Goal: Task Accomplishment & Management: Manage account settings

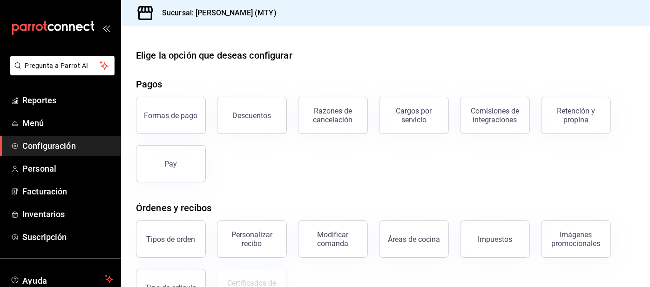
click at [575, 110] on div "Retención y propina" at bounding box center [577, 116] width 58 height 18
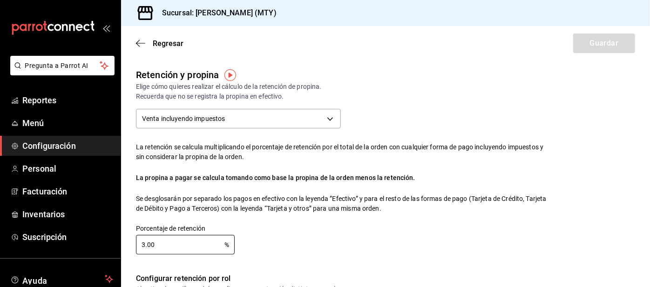
checkbox input "true"
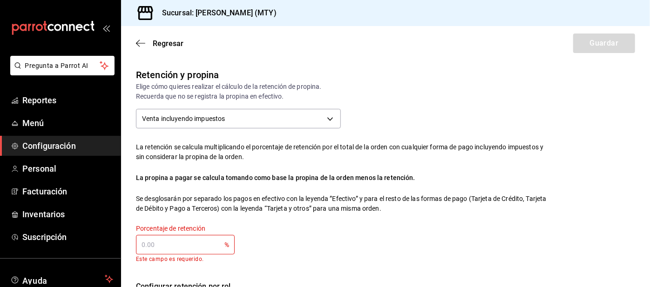
scroll to position [15, 0]
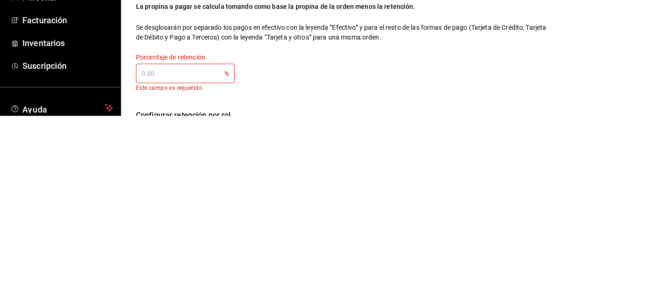
type input "0.00"
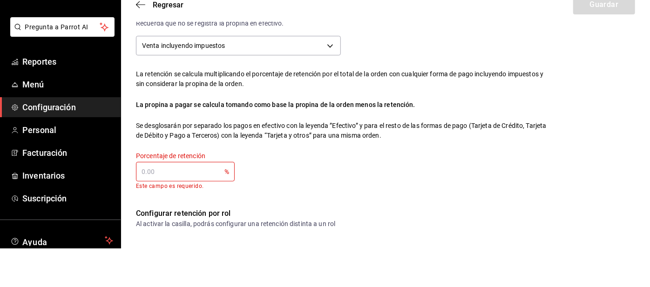
scroll to position [35, 0]
type input "4.00"
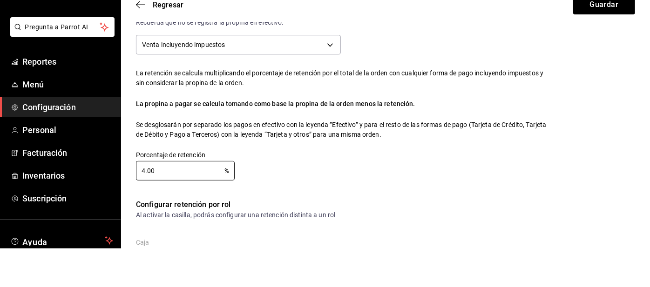
type input "4.00"
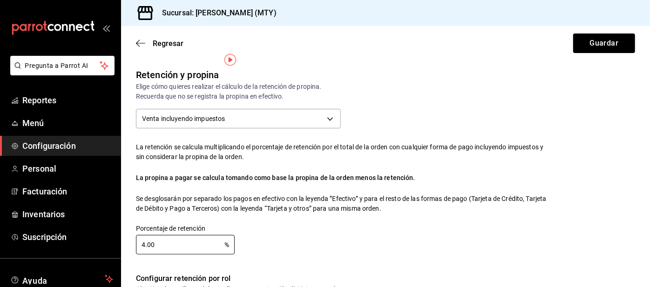
scroll to position [0, 0]
click at [594, 40] on button "Guardar" at bounding box center [605, 44] width 62 height 20
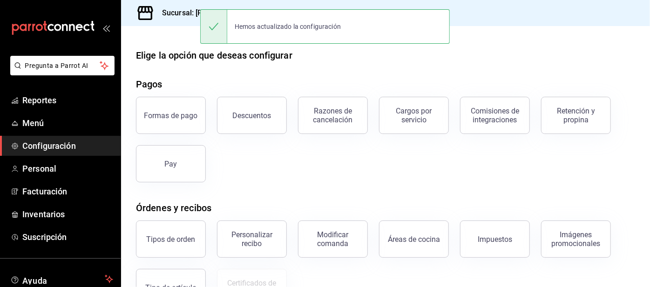
click at [70, 107] on link "Reportes" at bounding box center [60, 100] width 121 height 20
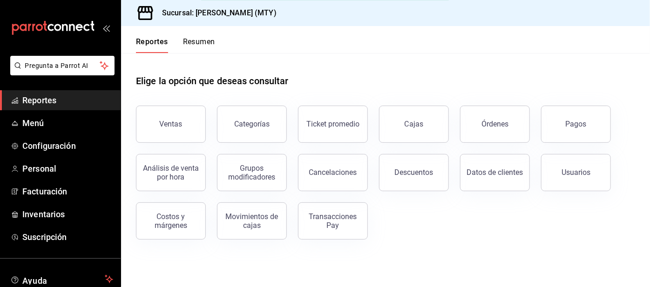
click at [54, 102] on span "Reportes" at bounding box center [67, 100] width 91 height 13
click at [189, 45] on button "Resumen" at bounding box center [199, 45] width 32 height 16
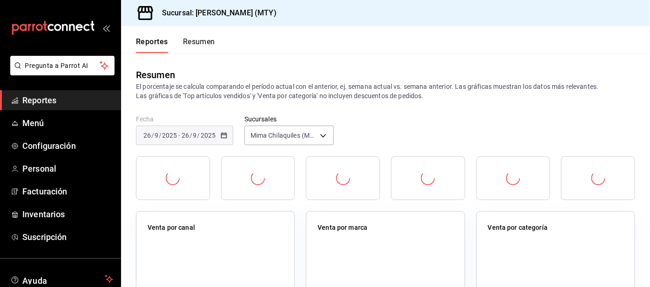
click at [198, 41] on button "Resumen" at bounding box center [199, 45] width 32 height 16
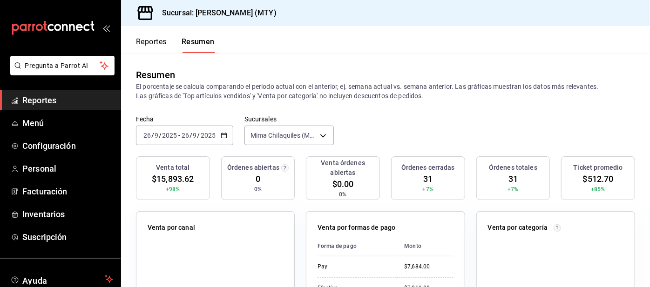
click at [222, 136] on icon "button" at bounding box center [224, 135] width 7 height 7
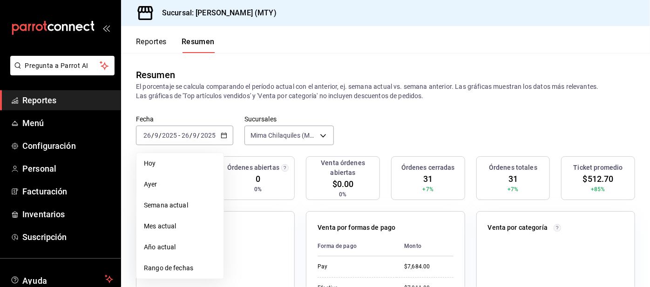
click at [185, 272] on span "Rango de fechas" at bounding box center [180, 269] width 72 height 10
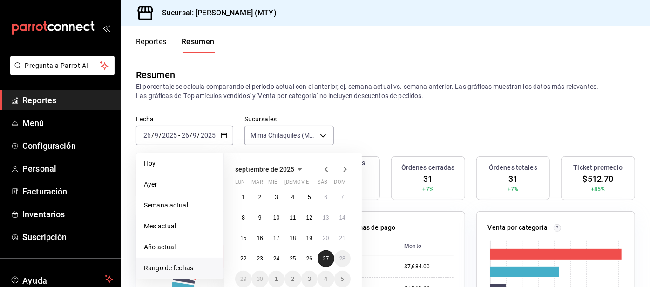
click at [319, 257] on button "27" at bounding box center [326, 259] width 16 height 17
click at [323, 260] on abbr "27" at bounding box center [326, 259] width 6 height 7
